Goal: Transaction & Acquisition: Purchase product/service

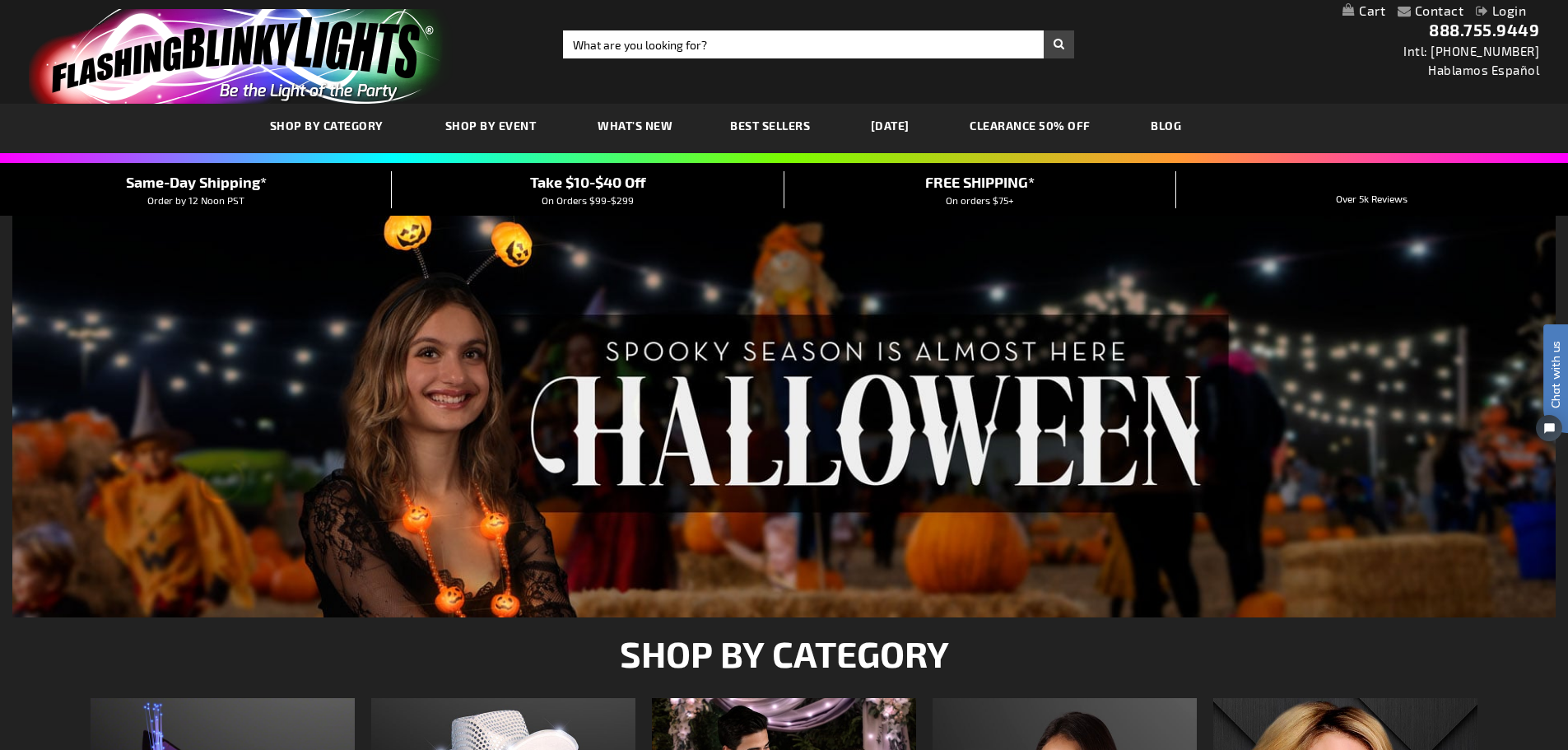
click at [596, 43] on div "Close dialog Get 10% Off Subscribe and save today Unlock Offer Submit" at bounding box center [784, 375] width 1568 height 750
click at [596, 43] on input "Search" at bounding box center [818, 44] width 511 height 28
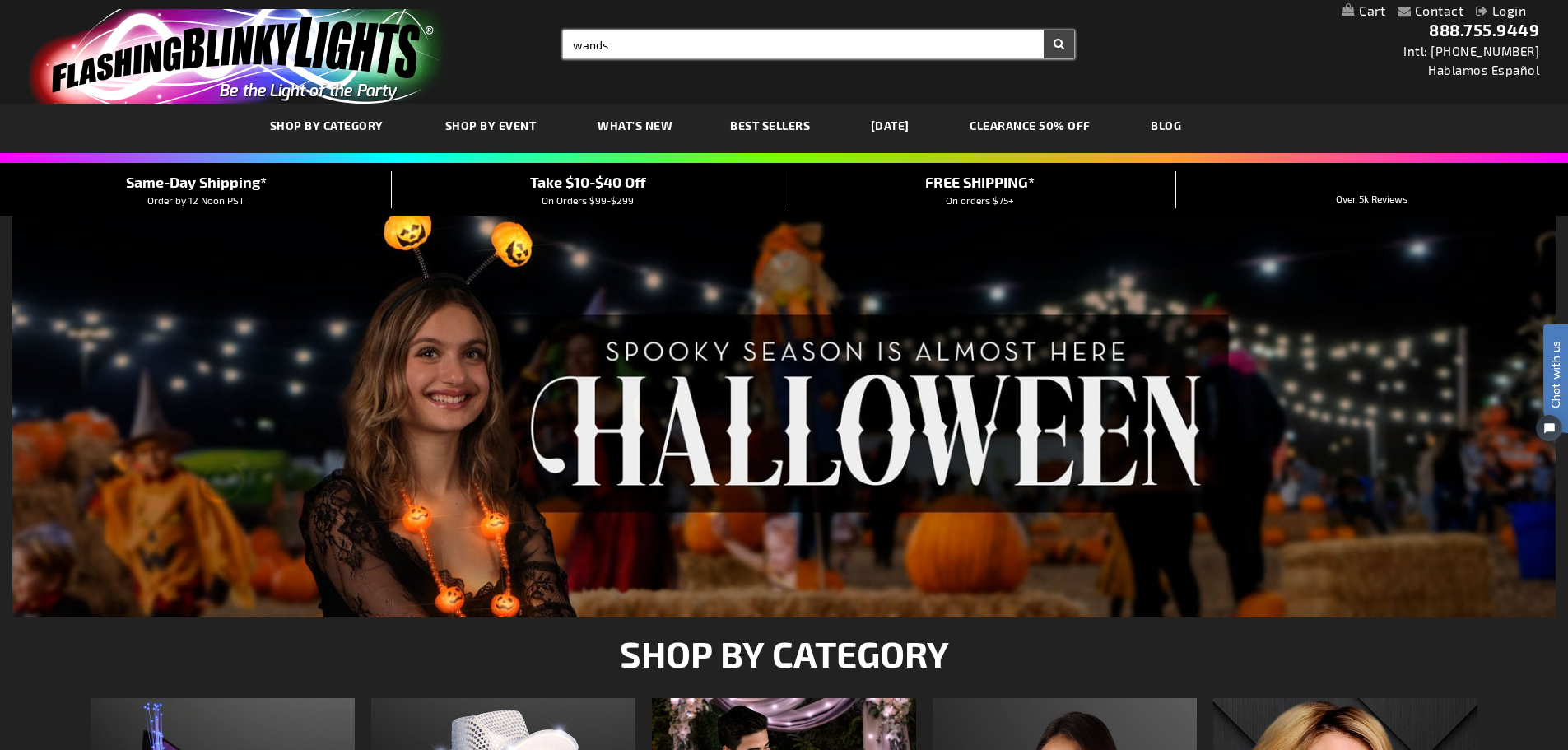
type input "wands"
click at [1044, 31] on button "Search" at bounding box center [1060, 44] width 31 height 28
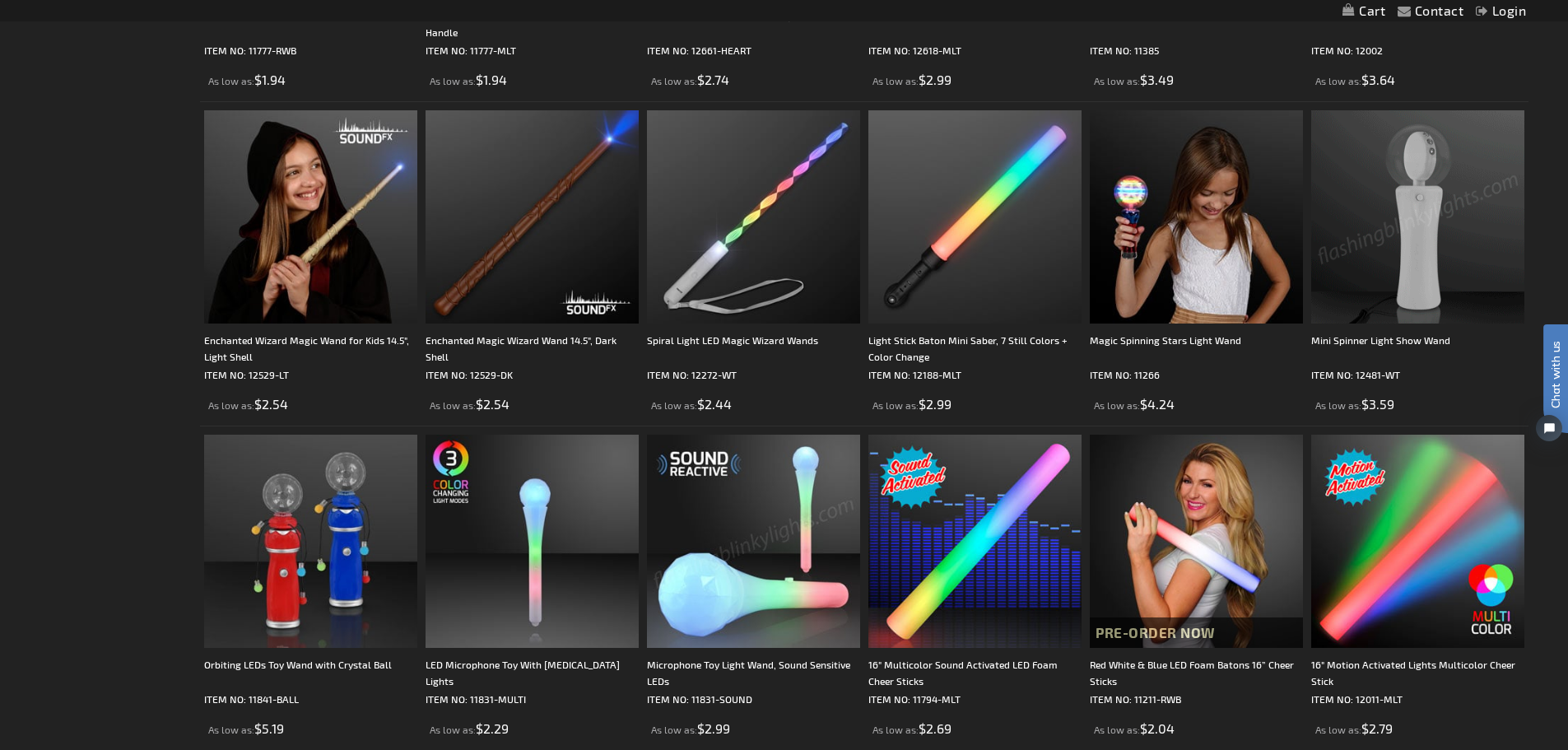
scroll to position [887, 0]
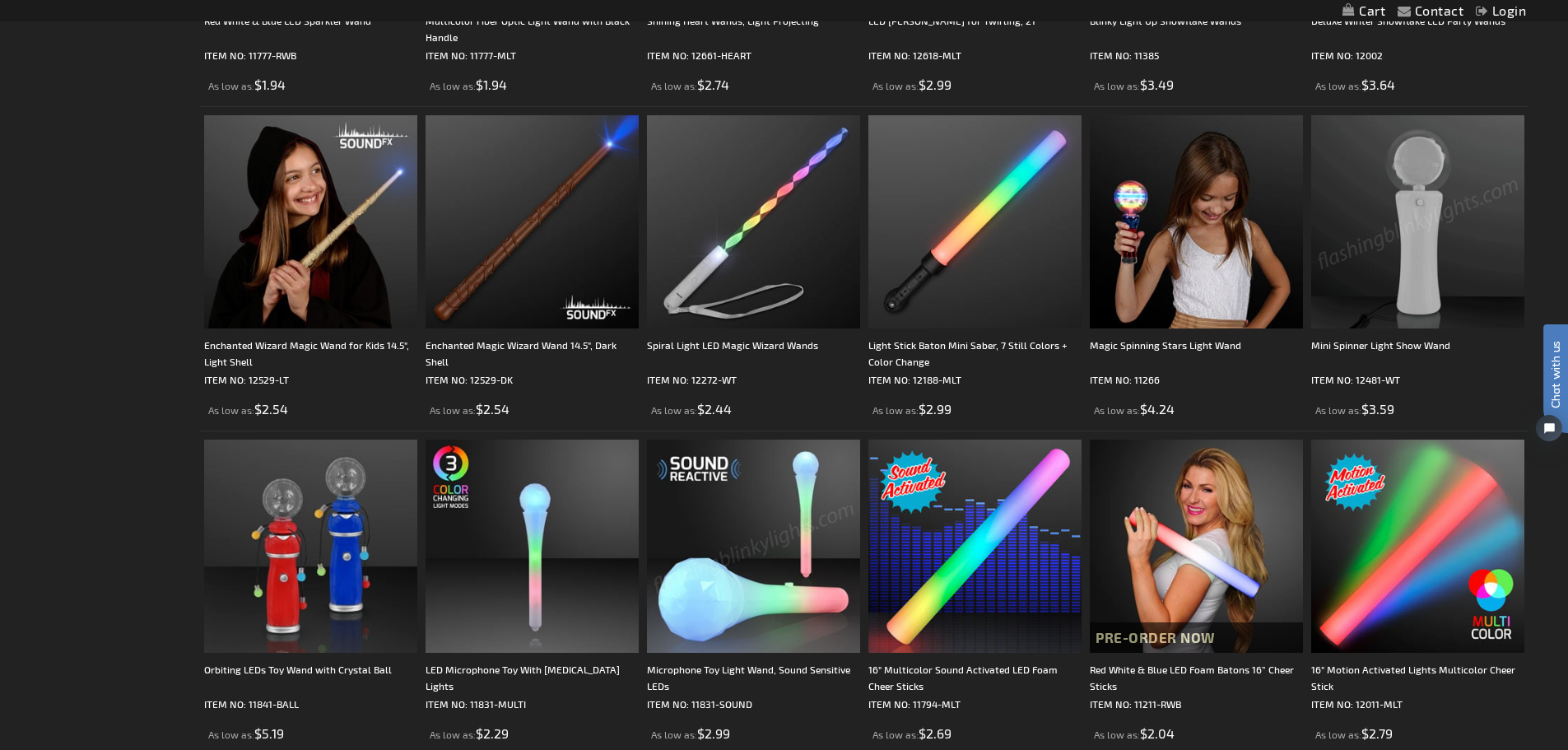
drag, startPoint x: 1577, startPoint y: 131, endPoint x: 1580, endPoint y: 284, distance: 153.0
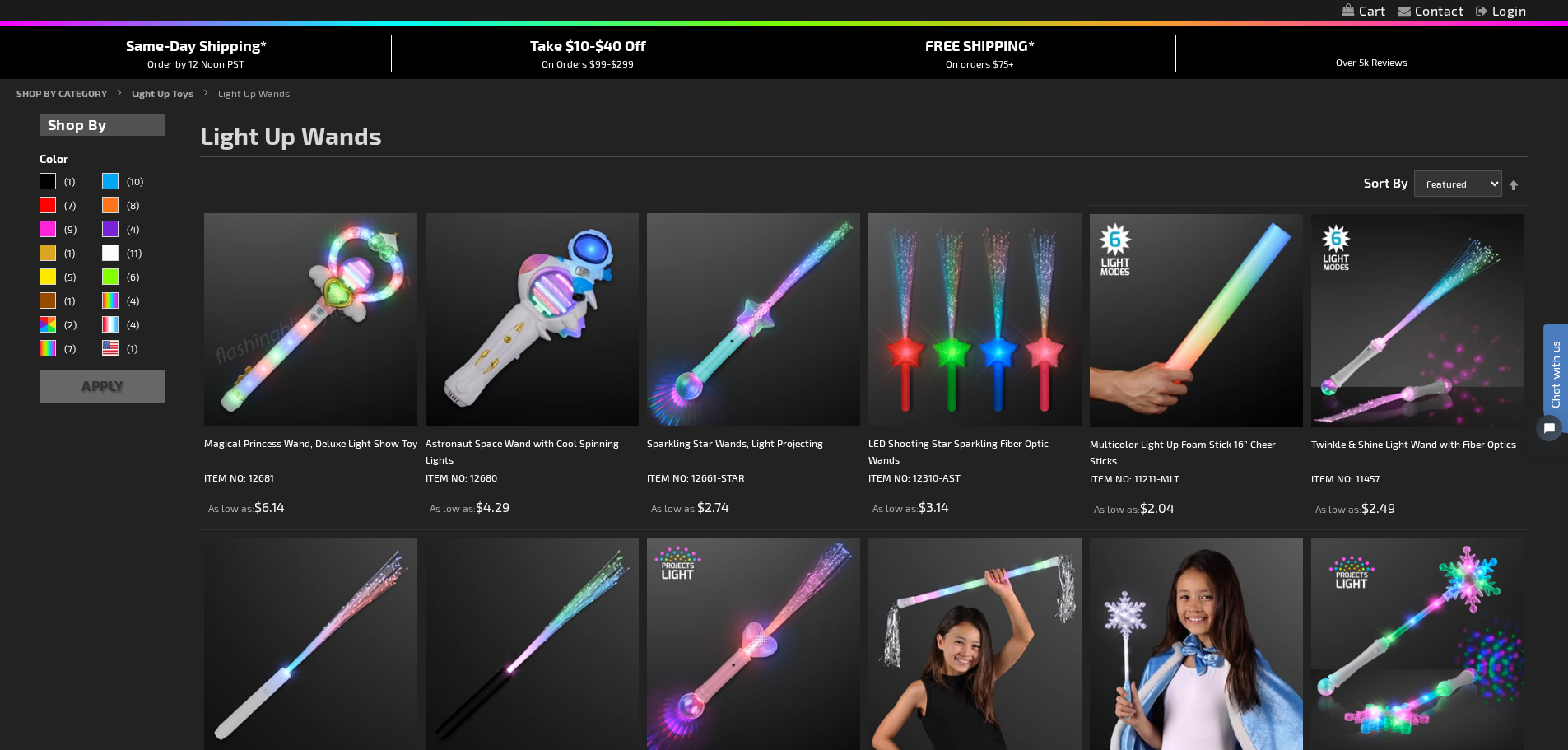
scroll to position [0, 0]
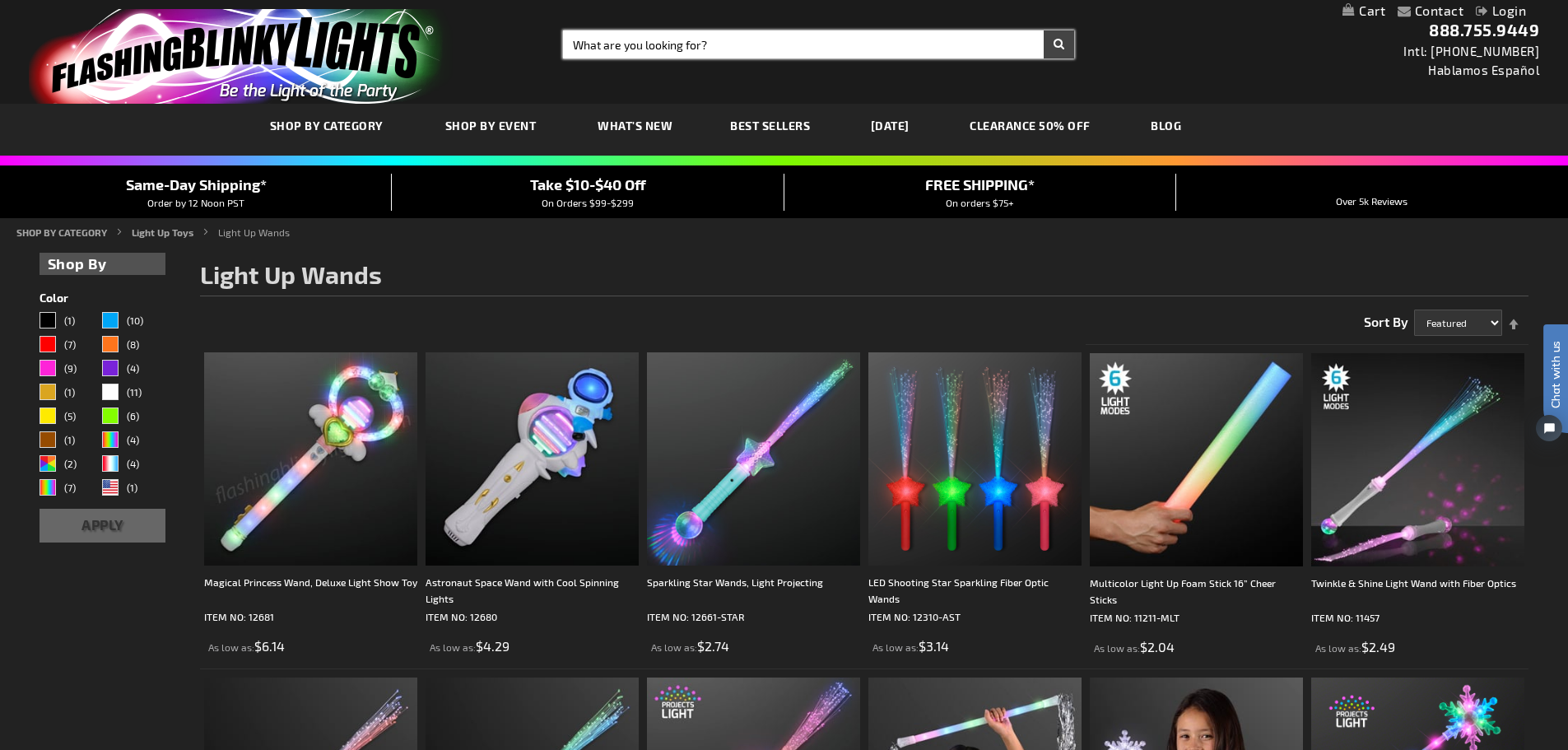
click at [579, 34] on input "Search" at bounding box center [818, 44] width 511 height 28
type input "tambourines"
click at [1044, 31] on button "Search" at bounding box center [1060, 44] width 31 height 28
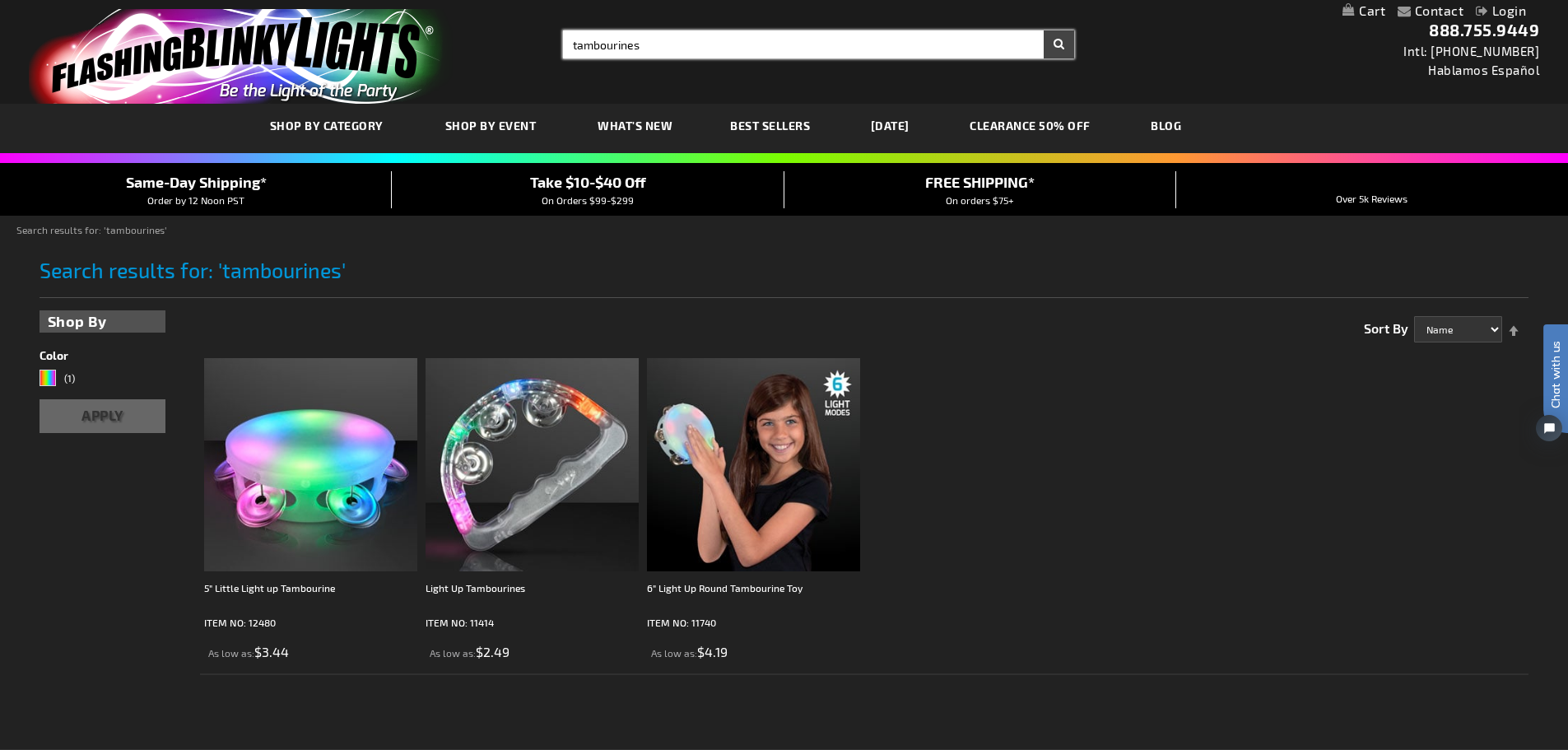
click at [668, 38] on input "tambourines" at bounding box center [818, 44] width 511 height 28
type input "t"
type input "glasses"
click at [1044, 31] on button "Search" at bounding box center [1060, 44] width 31 height 28
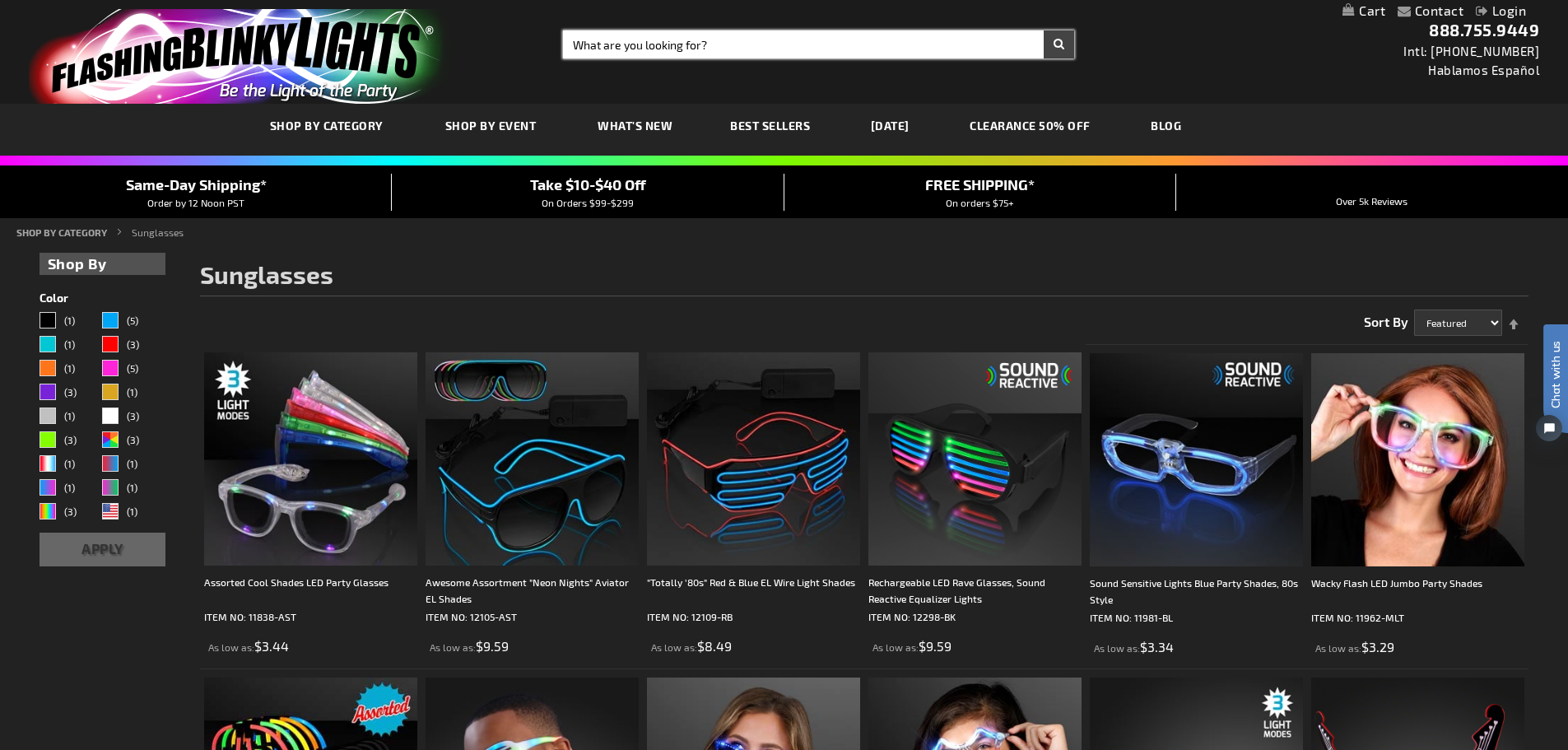
click at [572, 45] on input "Search" at bounding box center [818, 44] width 511 height 28
type input "hair"
click at [1062, 44] on button "Search" at bounding box center [1060, 44] width 31 height 28
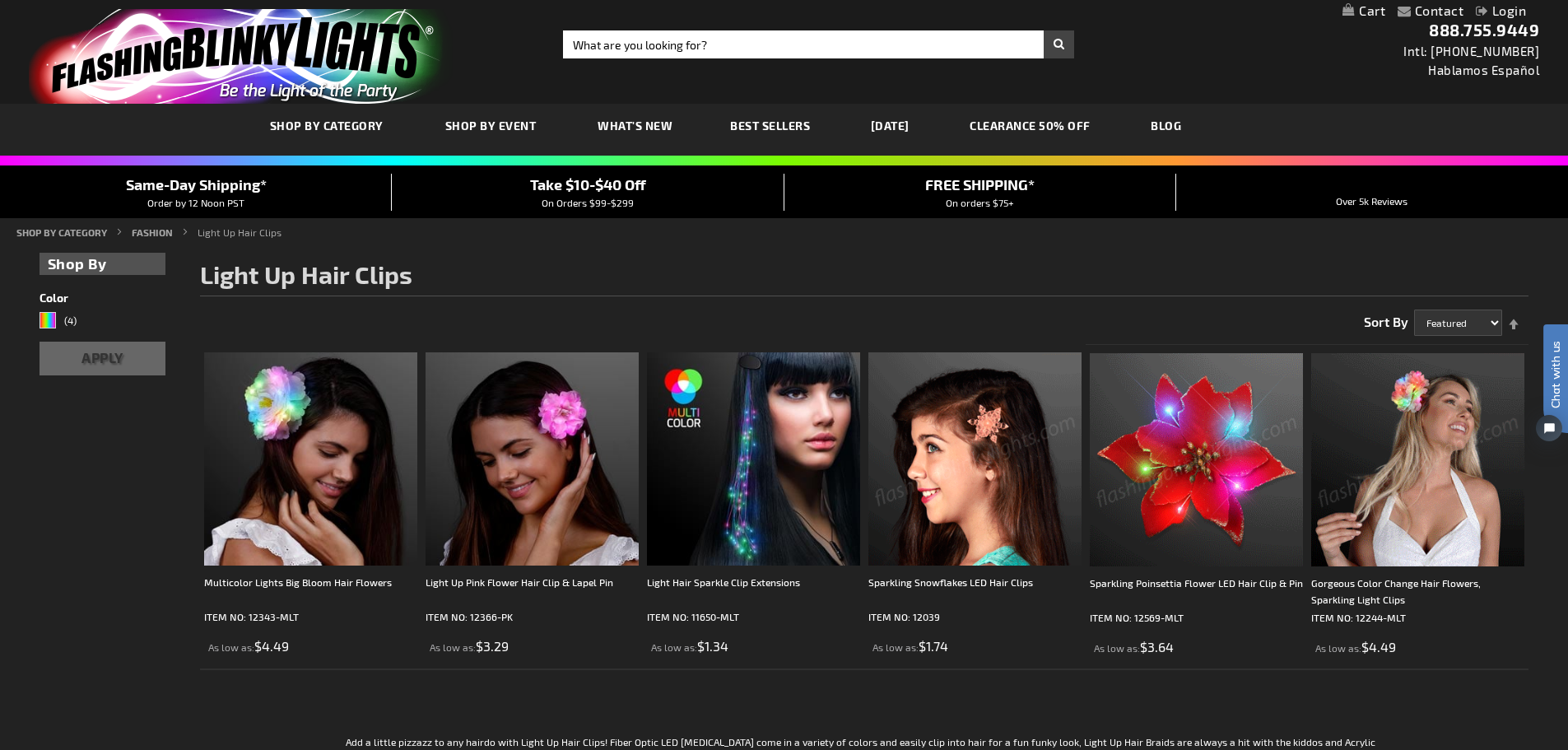
click at [1396, 416] on img at bounding box center [1418, 460] width 213 height 213
